Goal: Task Accomplishment & Management: Complete application form

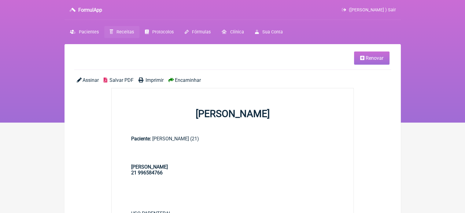
click at [124, 30] on span "Receitas" at bounding box center [125, 31] width 17 height 5
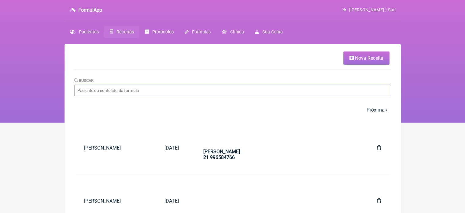
click at [359, 60] on span "Nova Receita" at bounding box center [369, 58] width 28 height 6
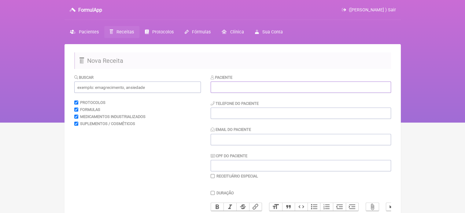
click at [282, 87] on input "text" at bounding box center [301, 86] width 180 height 11
paste input "[PERSON_NAME]"
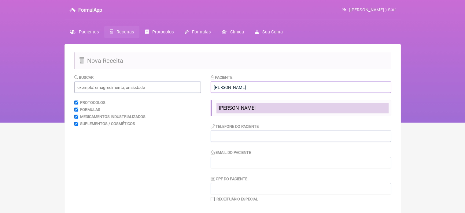
type input "[PERSON_NAME]"
click at [231, 106] on span "[PERSON_NAME]" at bounding box center [237, 108] width 37 height 6
type input "21967422570"
type input "X@X"
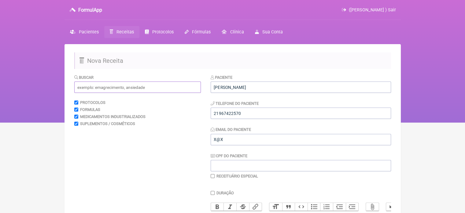
click at [145, 87] on input "text" at bounding box center [137, 86] width 127 height 11
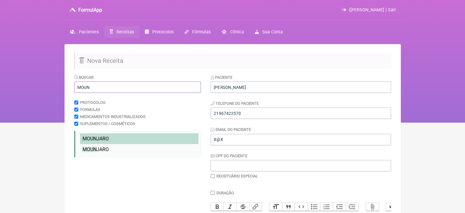
type input "MOUN"
click at [108, 137] on span "MOUN JARO" at bounding box center [96, 138] width 26 height 6
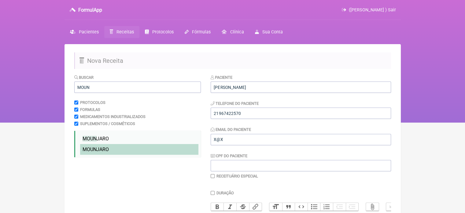
click at [106, 149] on span "MOUN JARO" at bounding box center [96, 149] width 26 height 6
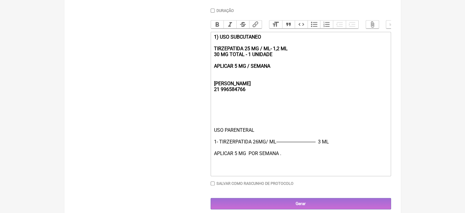
scroll to position [183, 0]
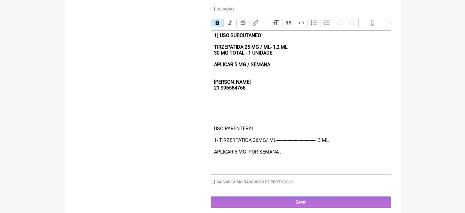
drag, startPoint x: 278, startPoint y: 67, endPoint x: 181, endPoint y: 37, distance: 101.5
click at [181, 37] on form "Buscar MOUN Protocolos Formulas Medicamentos Industrializados Suplementos / Cos…" at bounding box center [232, 49] width 317 height 317
type trix-editor "<div><strong><br><br><br>REBECCA&nbsp;<br>21 996584766</strong></div><div><br><…"
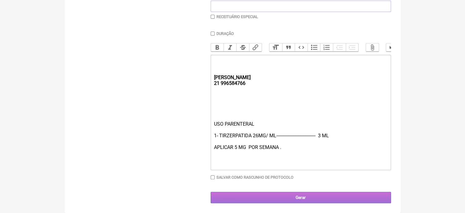
click at [253, 196] on input "Gerar" at bounding box center [301, 196] width 180 height 11
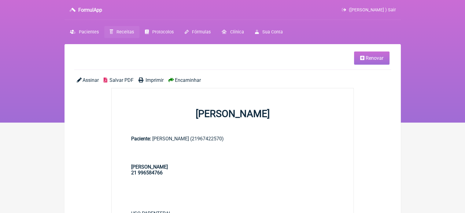
click at [148, 79] on span "Imprimir" at bounding box center [155, 80] width 18 height 6
click at [121, 32] on span "Receitas" at bounding box center [125, 31] width 17 height 5
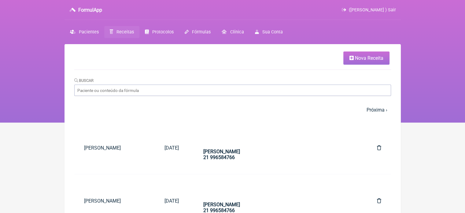
click at [371, 62] on link "Nova Receita" at bounding box center [366, 57] width 46 height 13
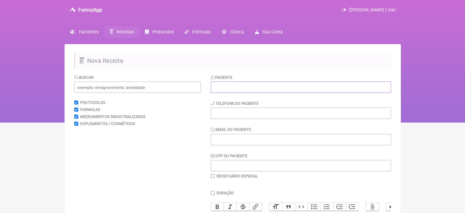
click at [232, 87] on input "text" at bounding box center [301, 86] width 180 height 11
paste input "CLAUDIA MARIA DA COSTA"
type input "CLAUDIA MARIA DA COSTA"
click at [239, 115] on input "tel" at bounding box center [301, 112] width 180 height 11
type input "21996348189"
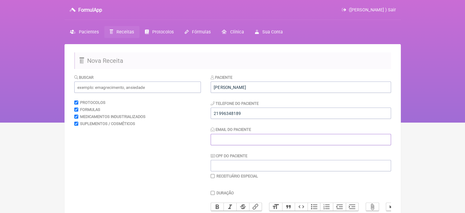
click at [227, 143] on input "Email do Paciente" at bounding box center [301, 139] width 180 height 11
type input "X@X"
click at [128, 85] on input "text" at bounding box center [137, 86] width 127 height 11
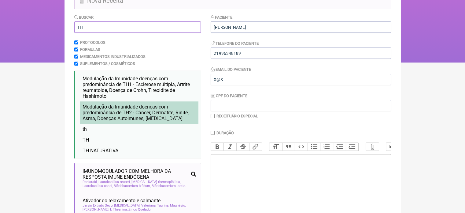
scroll to position [61, 0]
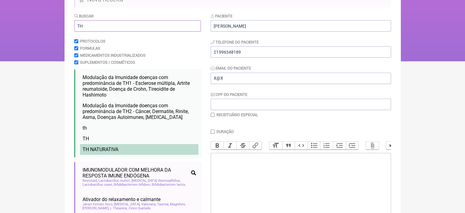
type input "TH"
click at [114, 151] on span "TH NATURATIVA" at bounding box center [101, 149] width 36 height 6
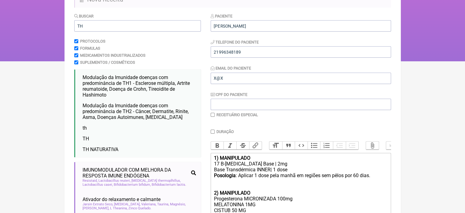
click at [211, 113] on input "checkbox" at bounding box center [213, 115] width 4 height 4
checkbox input "true"
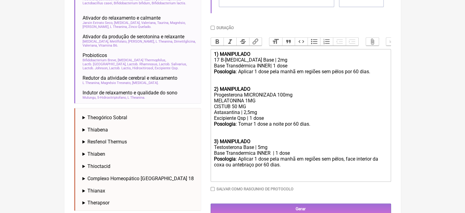
scroll to position [245, 0]
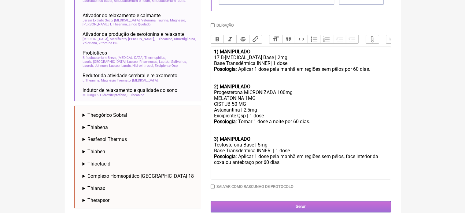
click at [293, 209] on input "Gerar" at bounding box center [301, 206] width 180 height 11
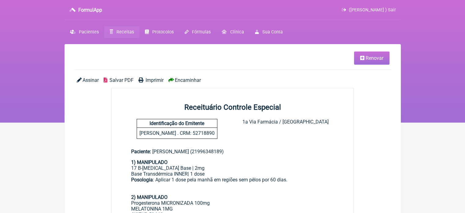
click at [150, 81] on span "Imprimir" at bounding box center [155, 80] width 18 height 6
click at [366, 57] on span "Renovar" at bounding box center [375, 58] width 18 height 6
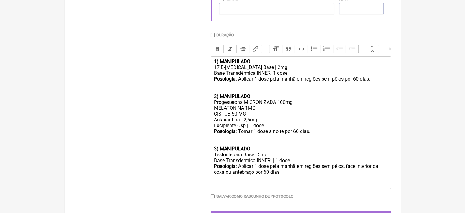
scroll to position [236, 0]
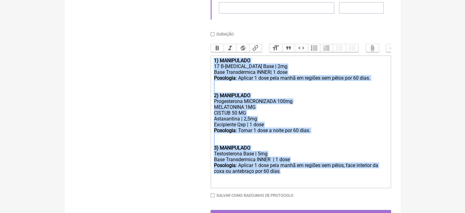
drag, startPoint x: 273, startPoint y: 171, endPoint x: 202, endPoint y: 66, distance: 126.2
click at [202, 66] on form "Buscar Protocolos Formulas Medicamentos Industrializados Suplementos / Cosmétic…" at bounding box center [232, 29] width 317 height 383
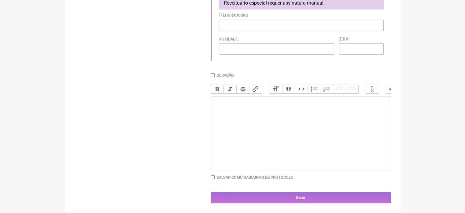
type trix-editor "<div><br><br><br></div>"
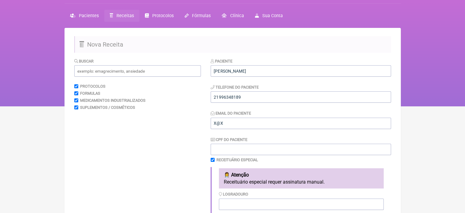
scroll to position [17, 0]
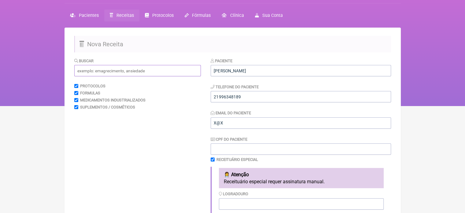
click at [93, 73] on input "text" at bounding box center [137, 70] width 127 height 11
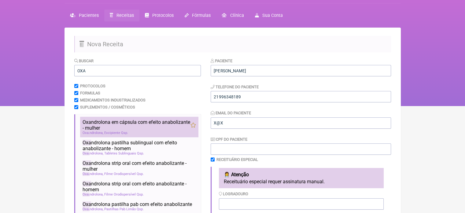
click at [107, 126] on span "Oxa ndrolona em cápsula com efeito anabolizante - mulher" at bounding box center [137, 125] width 108 height 12
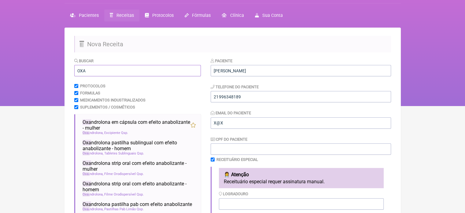
drag, startPoint x: 88, startPoint y: 71, endPoint x: 61, endPoint y: 74, distance: 27.8
click at [61, 74] on div "FormulApp (Flavio Caldas Caetano ) Sair Pacientes Receitas Protocolos Fórmulas …" at bounding box center [232, 44] width 465 height 122
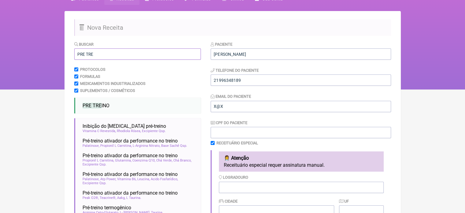
scroll to position [47, 0]
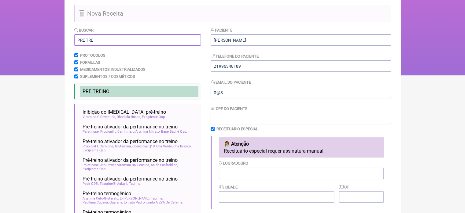
type input "PRE TRE"
click at [91, 95] on li "PRE TRE INO" at bounding box center [139, 91] width 118 height 11
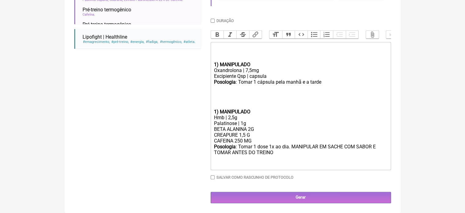
scroll to position [247, 0]
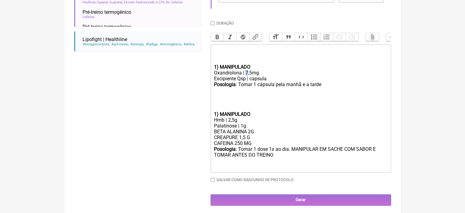
click at [246, 76] on div "Oxandrolona | 7,5mg" at bounding box center [301, 73] width 174 height 6
drag, startPoint x: 320, startPoint y: 90, endPoint x: 309, endPoint y: 90, distance: 10.7
click at [309, 90] on div "Posologia : Tomar 1 cápsula pela manhã e a tarde ㅤ" at bounding box center [301, 87] width 174 height 12
type trix-editor "<div><br><br><br></div><div><strong>1) MANIPULADO</strong></div><div>Oxandrolon…"
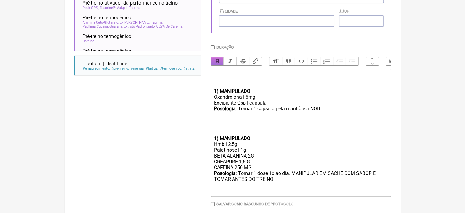
scroll to position [186, 0]
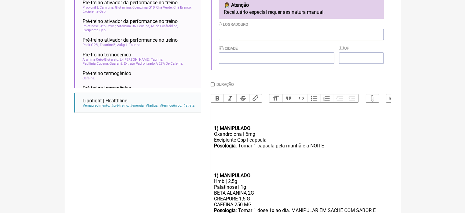
click at [213, 85] on input "Duração" at bounding box center [213, 84] width 4 height 4
checkbox input "true"
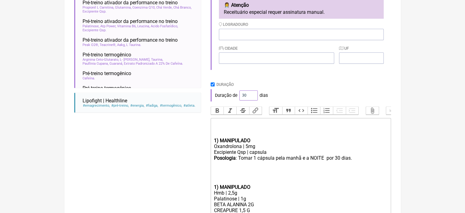
drag, startPoint x: 247, startPoint y: 96, endPoint x: 230, endPoint y: 96, distance: 17.7
click at [231, 96] on div "Duração de 30 dias" at bounding box center [301, 95] width 180 height 12
type input "60"
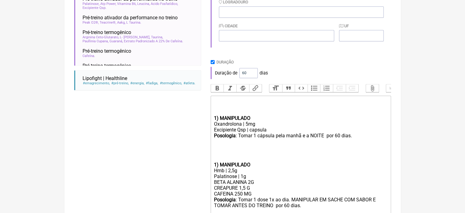
scroll to position [247, 0]
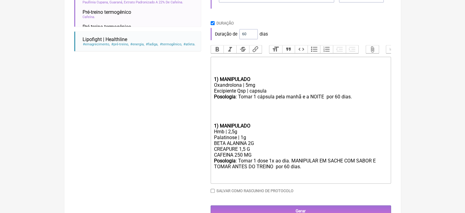
drag, startPoint x: 261, startPoint y: 162, endPoint x: 209, endPoint y: 164, distance: 51.4
click at [209, 164] on form "Buscar PRE TRE Protocolos Formulas Medicamentos Industrializados Suplementos / …" at bounding box center [232, 21] width 317 height 389
type trix-editor "<div><br><br><br></div><div><strong>1) MANIPULADO</strong></div><div>Oxandrolon…"
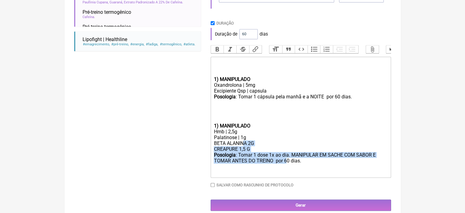
drag, startPoint x: 286, startPoint y: 165, endPoint x: 310, endPoint y: 163, distance: 23.9
click at [301, 165] on trix-editor "1) MANIPULADO Oxandrolona | 5mg Excipiente Qsp | capsula Posologia : Tomar 1 cá…" at bounding box center [301, 117] width 180 height 121
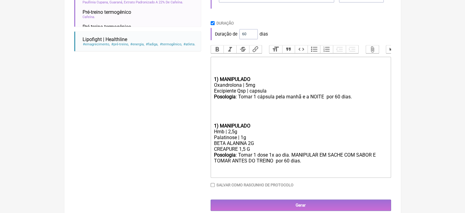
click at [317, 140] on div "Palatinose | 1g" at bounding box center [301, 137] width 174 height 6
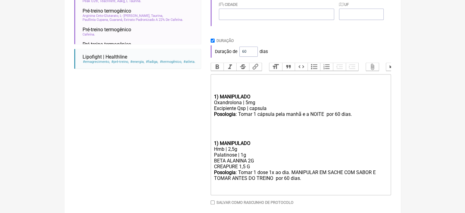
scroll to position [261, 0]
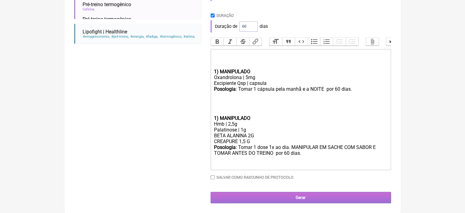
click at [286, 197] on input "Gerar" at bounding box center [301, 196] width 180 height 11
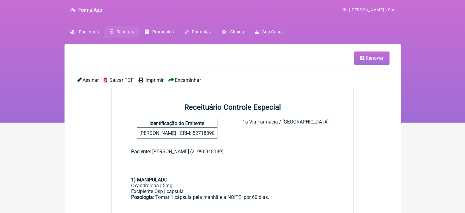
click at [151, 78] on span "Imprimir" at bounding box center [155, 80] width 18 height 6
click at [121, 33] on span "Receitas" at bounding box center [125, 31] width 17 height 5
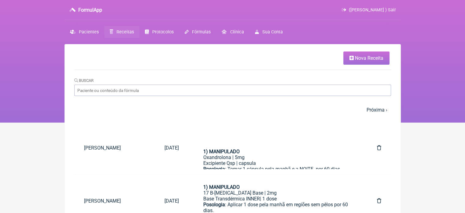
drag, startPoint x: 372, startPoint y: 59, endPoint x: 367, endPoint y: 61, distance: 5.4
click at [372, 59] on span "Nova Receita" at bounding box center [369, 58] width 28 height 6
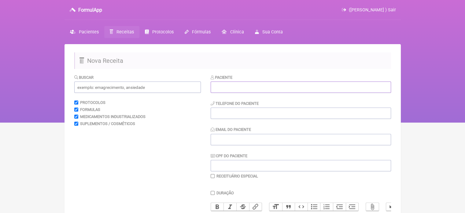
click at [277, 83] on input "text" at bounding box center [301, 86] width 180 height 11
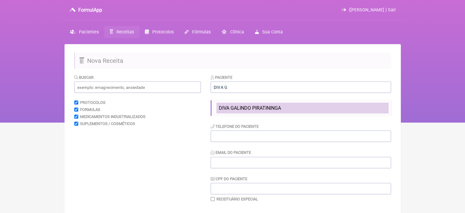
click at [271, 106] on span "DIVA GALINDO PIRATININGA" at bounding box center [250, 108] width 62 height 6
type input "DIVA GALINDO PIRATININGA"
type input "21979498749"
type input "XX@XX"
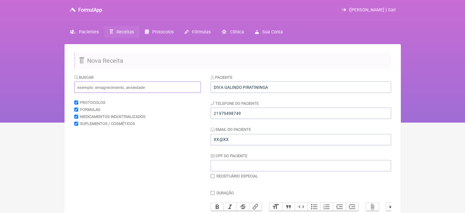
click at [151, 87] on input "text" at bounding box center [137, 86] width 127 height 11
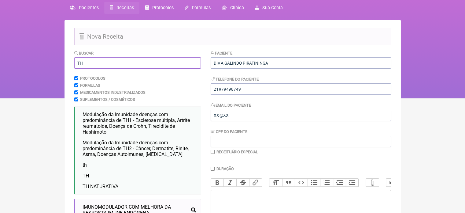
scroll to position [31, 0]
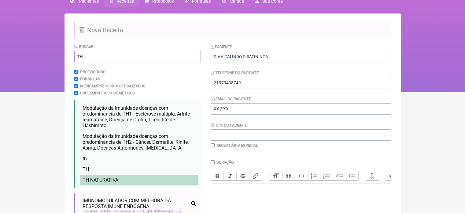
type input "TH"
click at [110, 180] on span "TH NATURATIVA" at bounding box center [101, 180] width 36 height 6
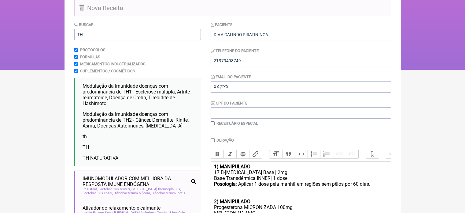
scroll to position [92, 0]
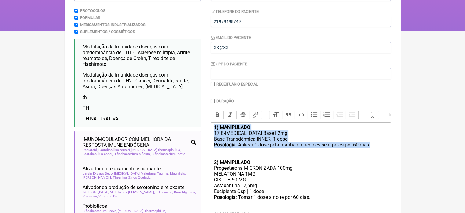
drag, startPoint x: 378, startPoint y: 149, endPoint x: 203, endPoint y: 130, distance: 176.3
click at [203, 130] on form "Buscar TH Protocolos Formulas Medicamentos Industrializados Suplementos / Cosmé…" at bounding box center [232, 173] width 317 height 383
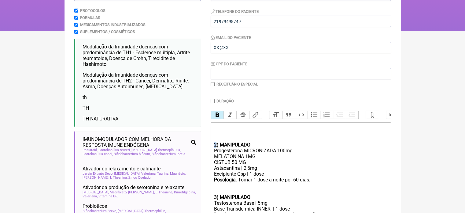
drag, startPoint x: 217, startPoint y: 148, endPoint x: 207, endPoint y: 149, distance: 9.8
click at [207, 149] on form "Buscar TH Protocolos Formulas Medicamentos Industrializados Suplementos / Cosmé…" at bounding box center [232, 173] width 317 height 383
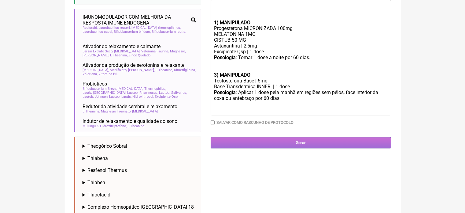
scroll to position [214, 0]
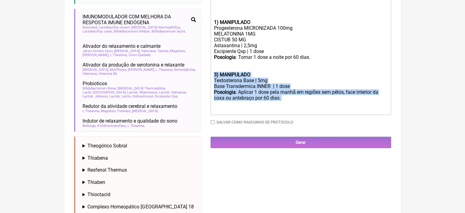
drag, startPoint x: 294, startPoint y: 109, endPoint x: 202, endPoint y: 80, distance: 96.8
click at [202, 80] on form "Buscar TH Protocolos Formulas Medicamentos Industrializados Suplementos / Cosmé…" at bounding box center [232, 51] width 317 height 383
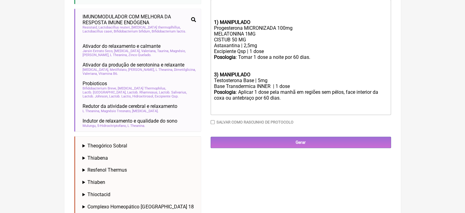
type trix-editor "<div><br><br><br></div><div><strong>1) MANIPULADO</strong></div><div>Progestero…"
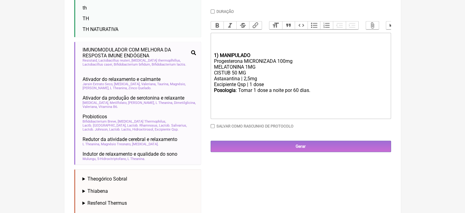
scroll to position [183, 0]
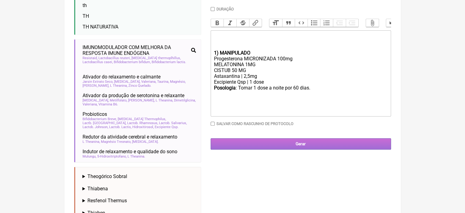
click at [265, 149] on input "Gerar" at bounding box center [301, 143] width 180 height 11
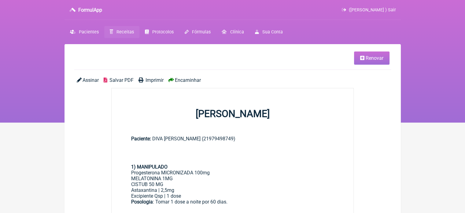
click at [150, 80] on span "Imprimir" at bounding box center [155, 80] width 18 height 6
click at [371, 55] on span "Renovar" at bounding box center [375, 58] width 18 height 6
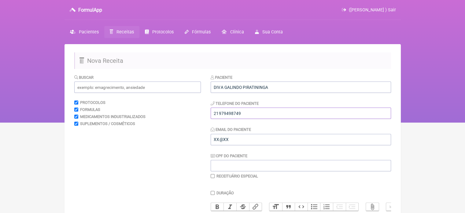
drag, startPoint x: 247, startPoint y: 114, endPoint x: 218, endPoint y: 111, distance: 29.2
click at [218, 111] on input "21979498749" at bounding box center [301, 112] width 180 height 11
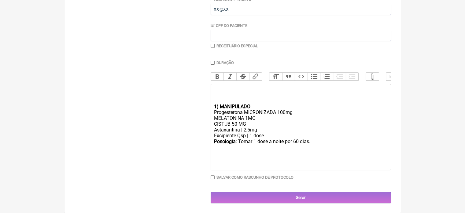
scroll to position [135, 0]
type input "21972529819"
click at [287, 191] on div "Gerar" at bounding box center [301, 196] width 180 height 11
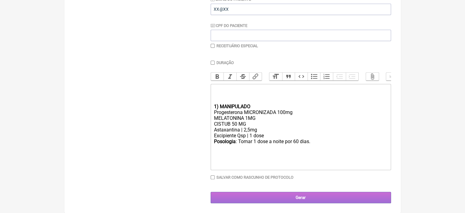
click at [285, 195] on input "Gerar" at bounding box center [301, 196] width 180 height 11
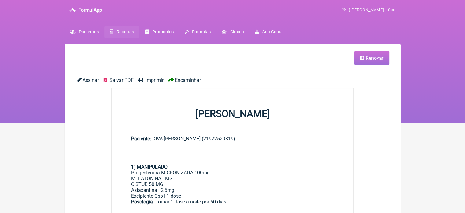
click at [153, 81] on span "Imprimir" at bounding box center [155, 80] width 18 height 6
